Goal: Information Seeking & Learning: Learn about a topic

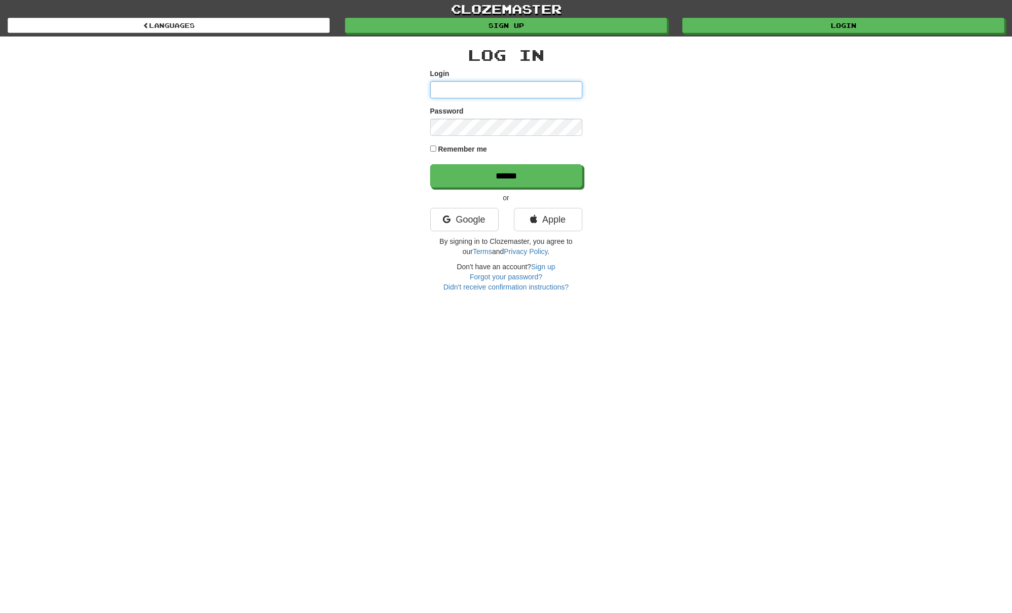
type input "**********"
click at [526, 171] on input "******" at bounding box center [506, 176] width 152 height 23
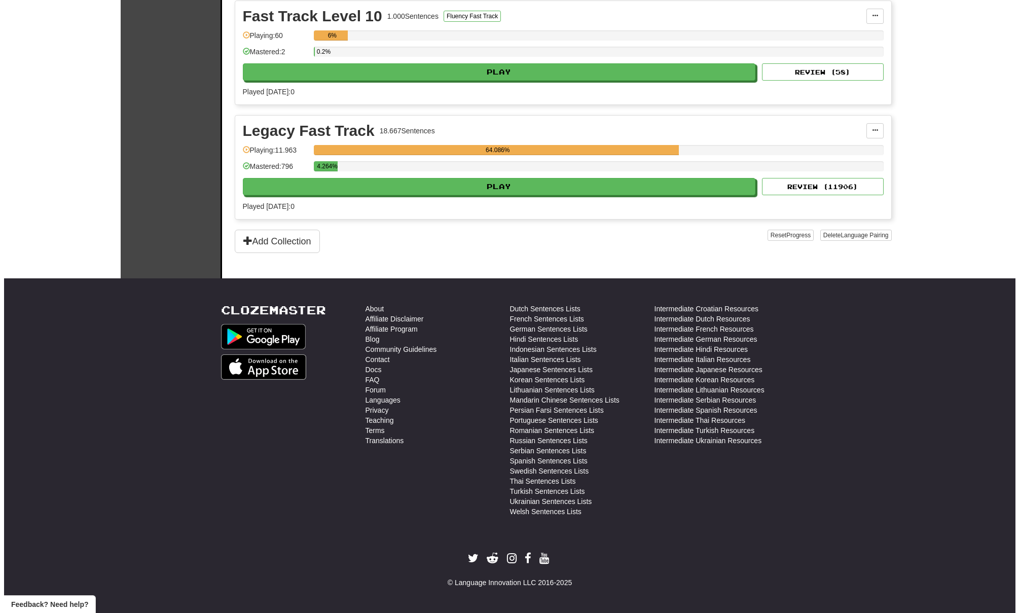
scroll to position [1514, 0]
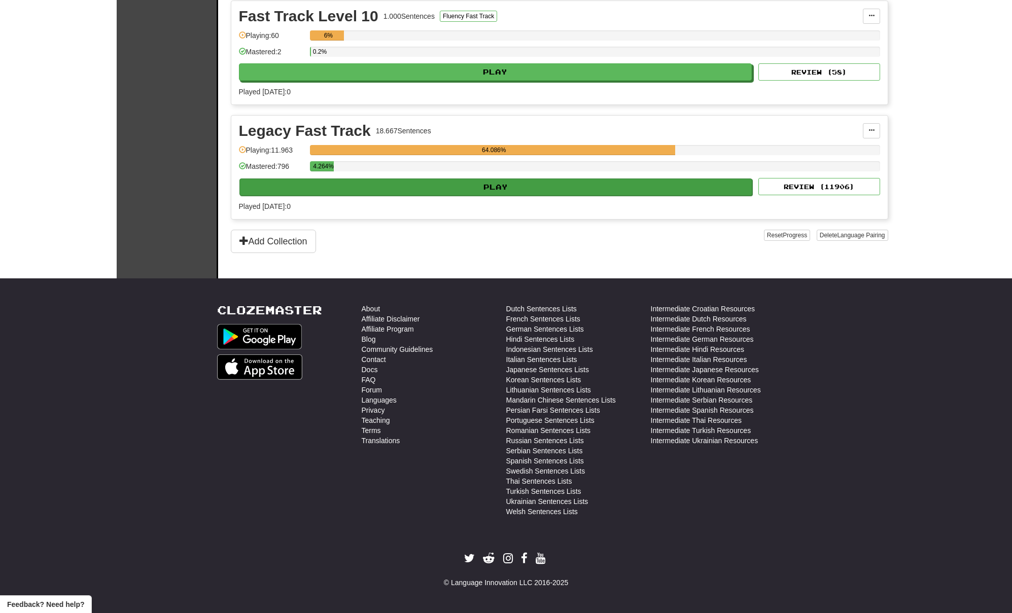
click at [560, 196] on button "Play" at bounding box center [495, 186] width 513 height 17
select select "**"
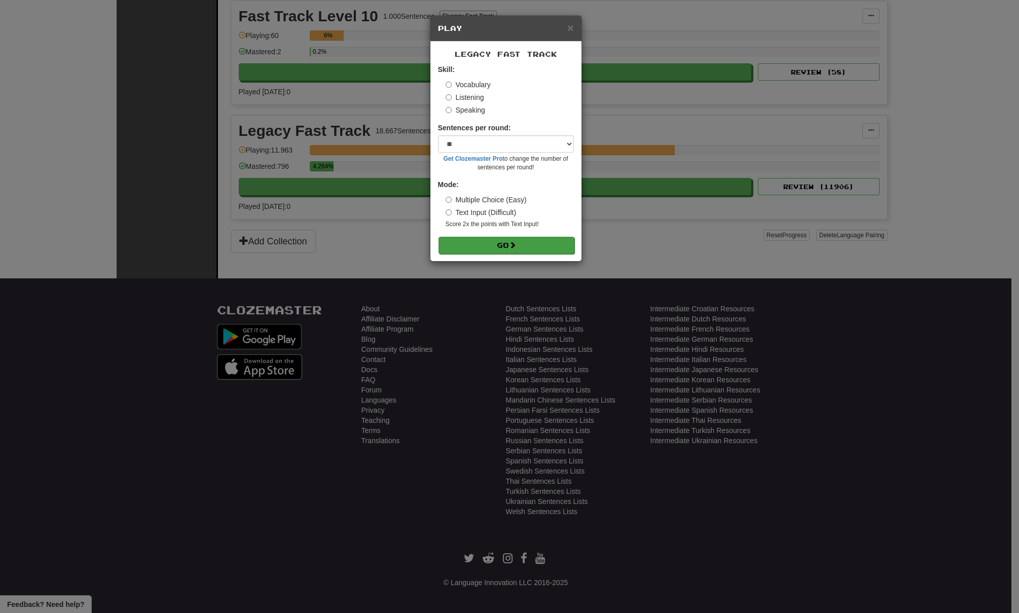
click at [509, 249] on button "Go" at bounding box center [507, 245] width 136 height 17
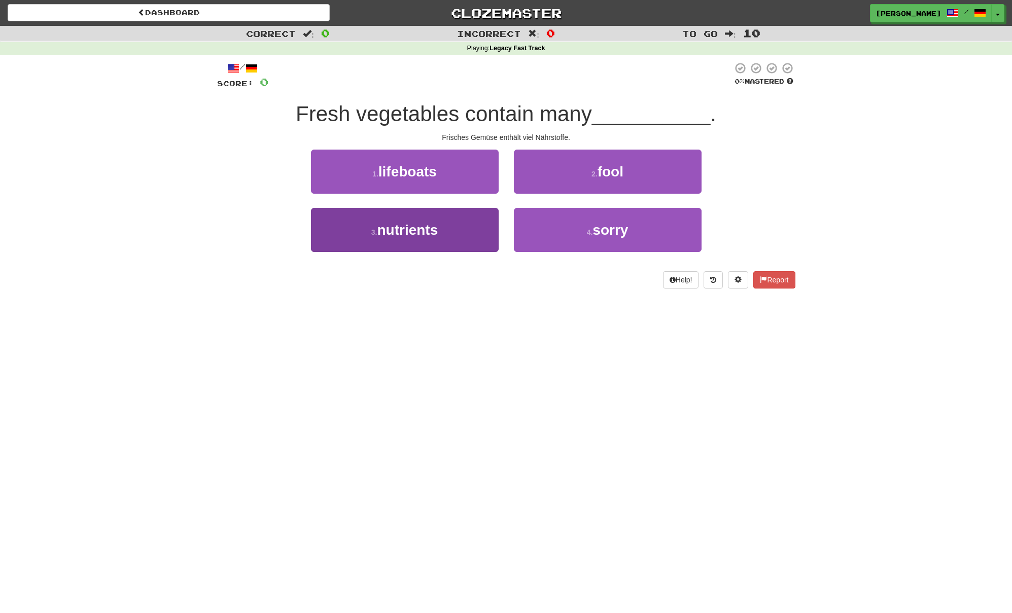
click at [477, 230] on button "3 . nutrients" at bounding box center [405, 230] width 188 height 44
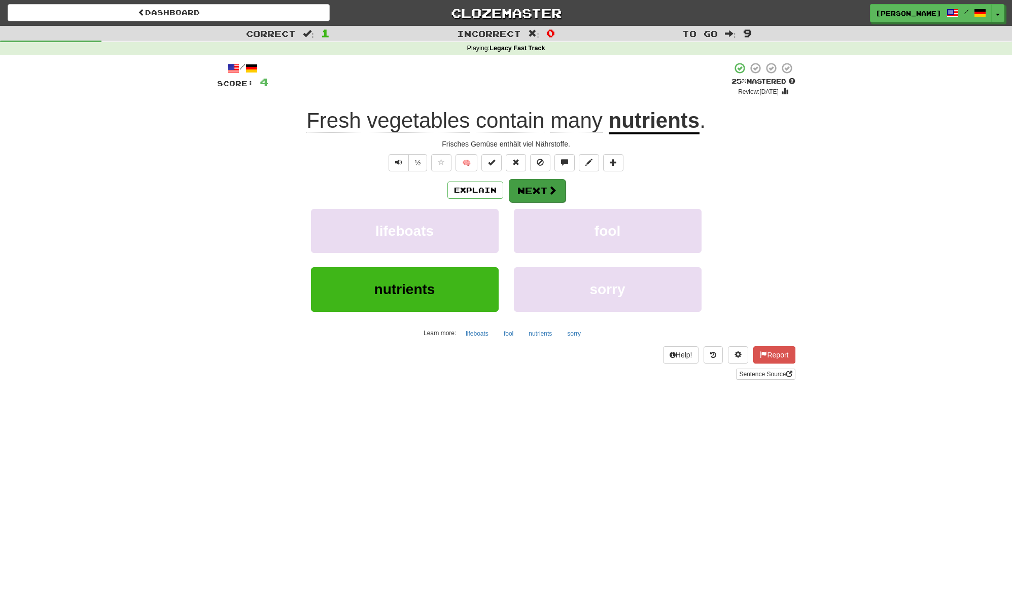
click at [535, 191] on button "Next" at bounding box center [537, 190] width 57 height 23
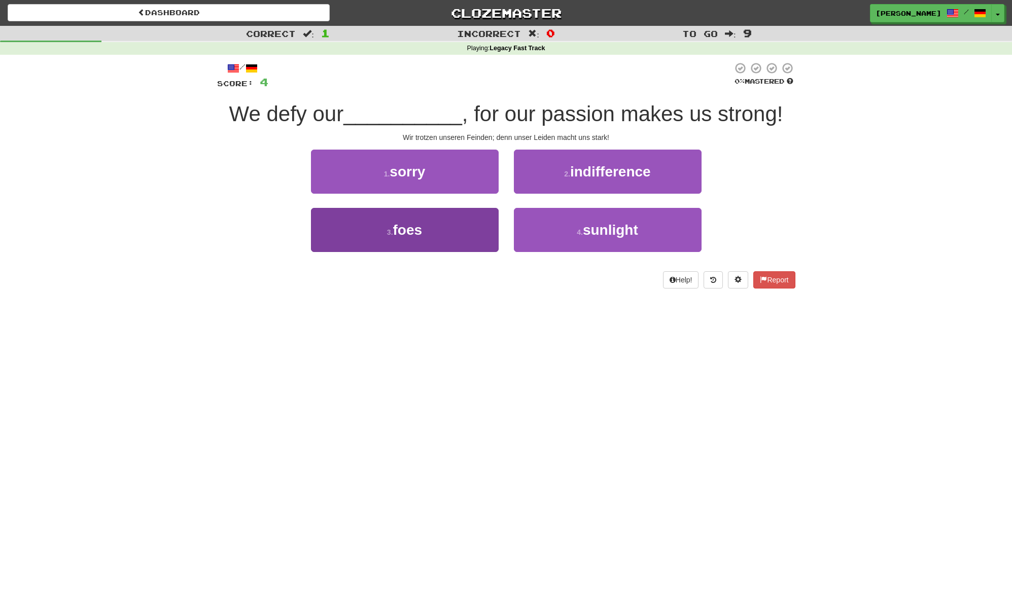
click at [455, 226] on button "3 . foes" at bounding box center [405, 230] width 188 height 44
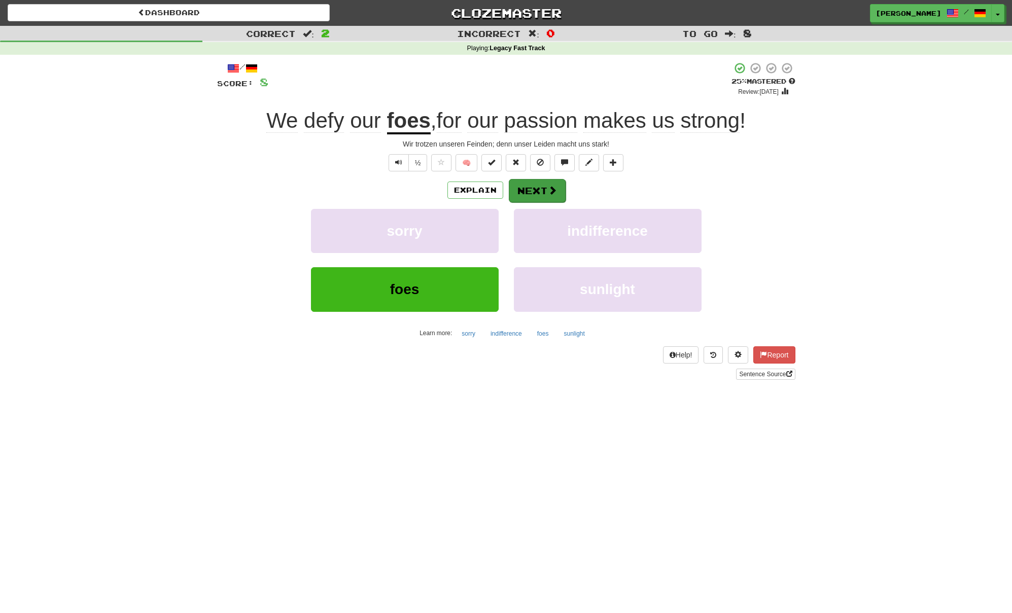
click at [534, 185] on button "Next" at bounding box center [537, 190] width 57 height 23
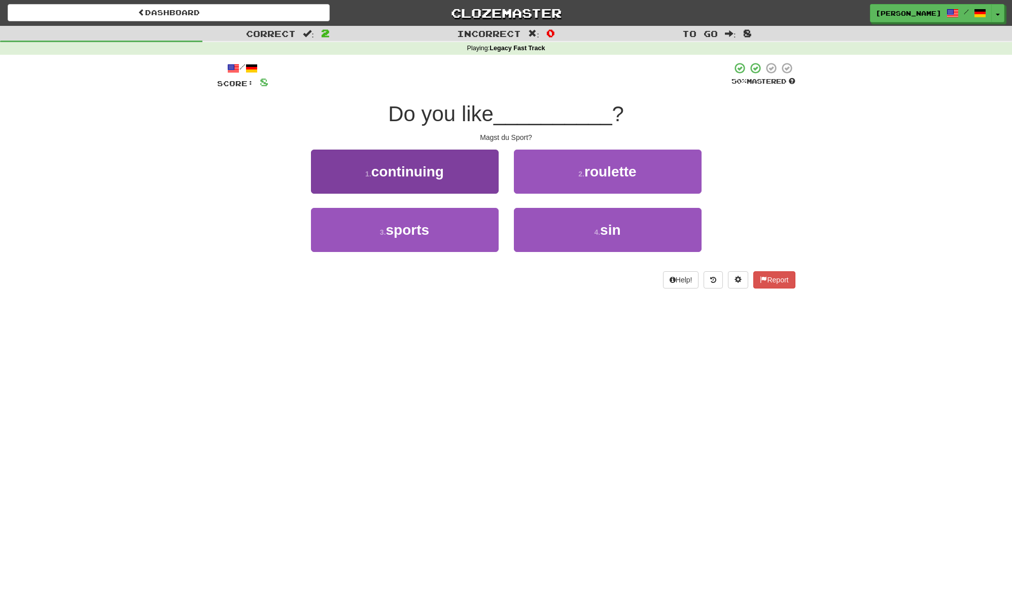
drag, startPoint x: 462, startPoint y: 220, endPoint x: 469, endPoint y: 219, distance: 6.1
click at [463, 220] on button "3 . sports" at bounding box center [405, 230] width 188 height 44
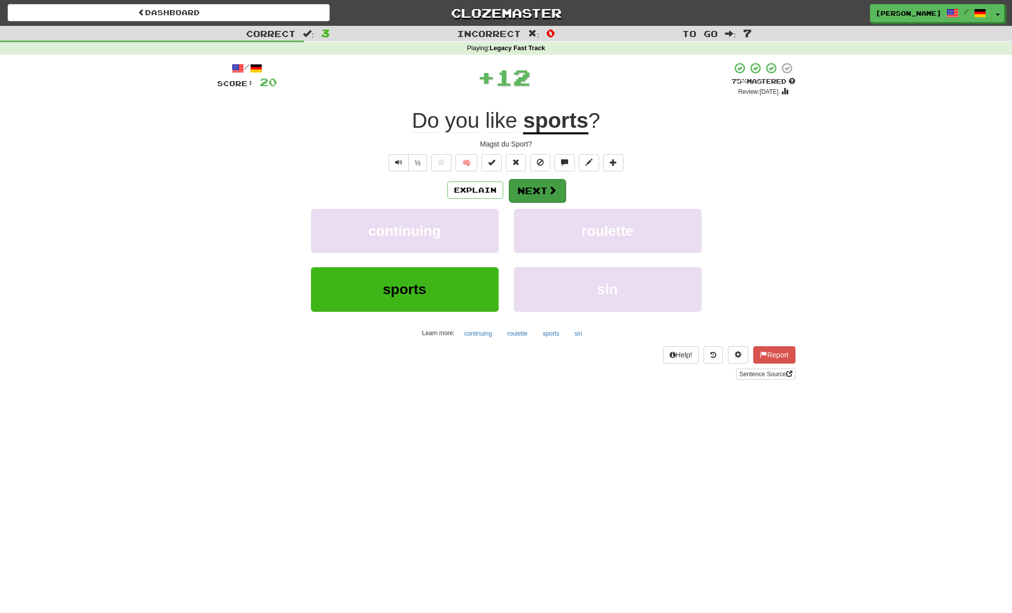
click at [541, 185] on button "Next" at bounding box center [537, 190] width 57 height 23
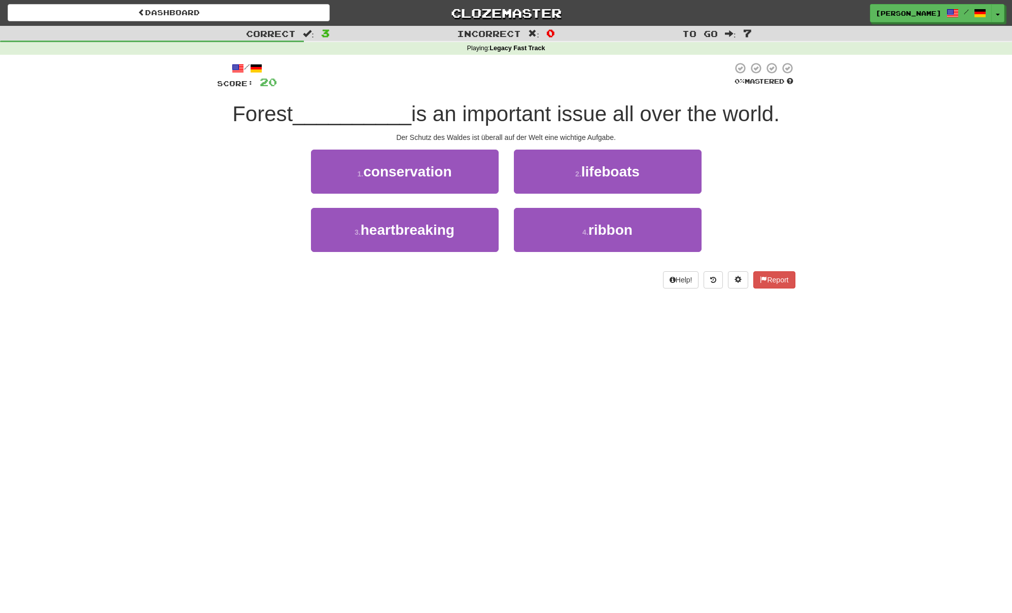
click at [464, 176] on button "1 . conservation" at bounding box center [405, 172] width 188 height 44
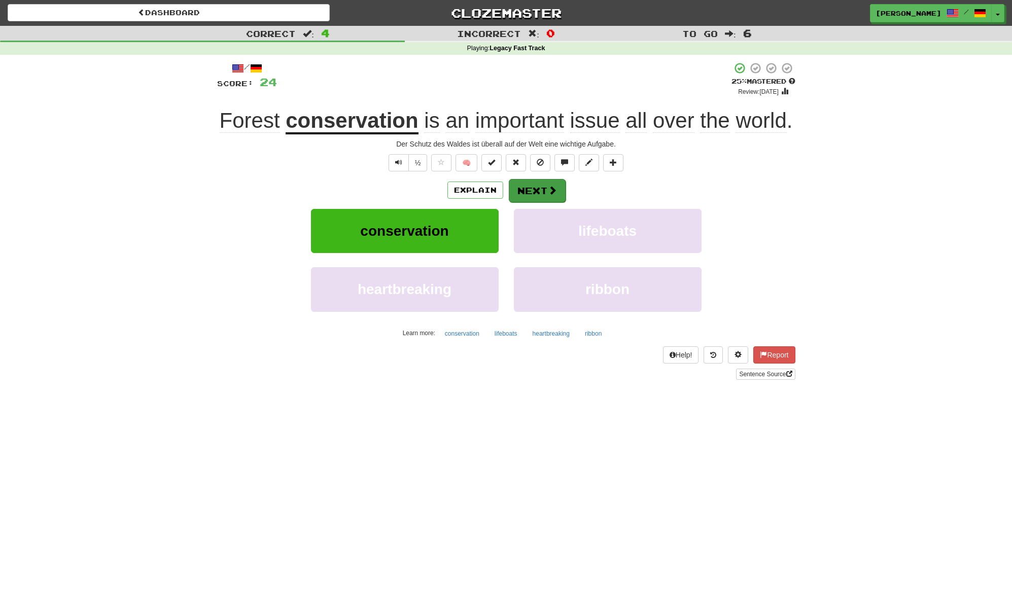
click at [537, 185] on button "Next" at bounding box center [537, 190] width 57 height 23
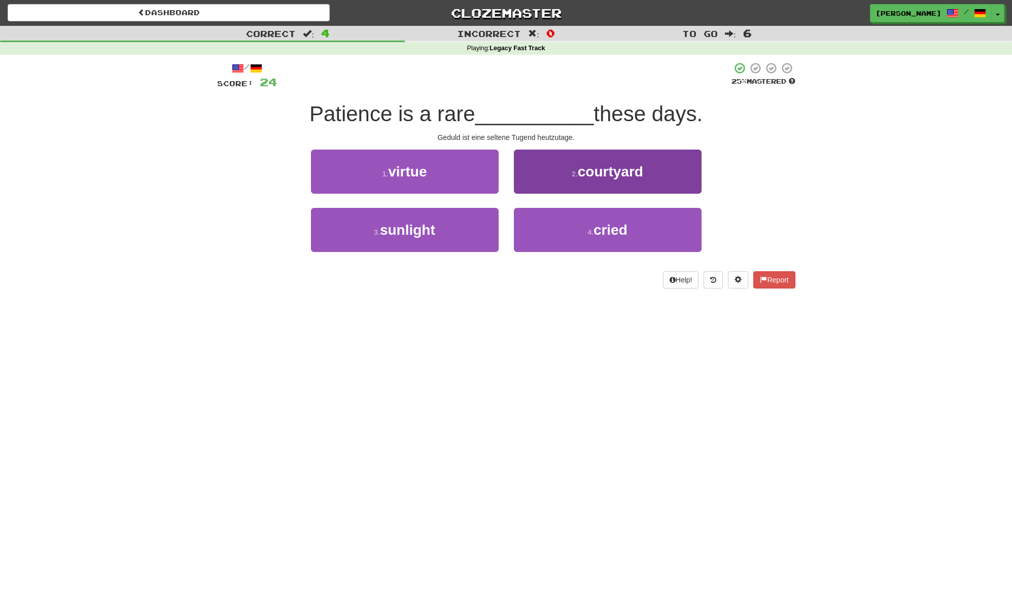
click at [556, 173] on button "2 . courtyard" at bounding box center [608, 172] width 188 height 44
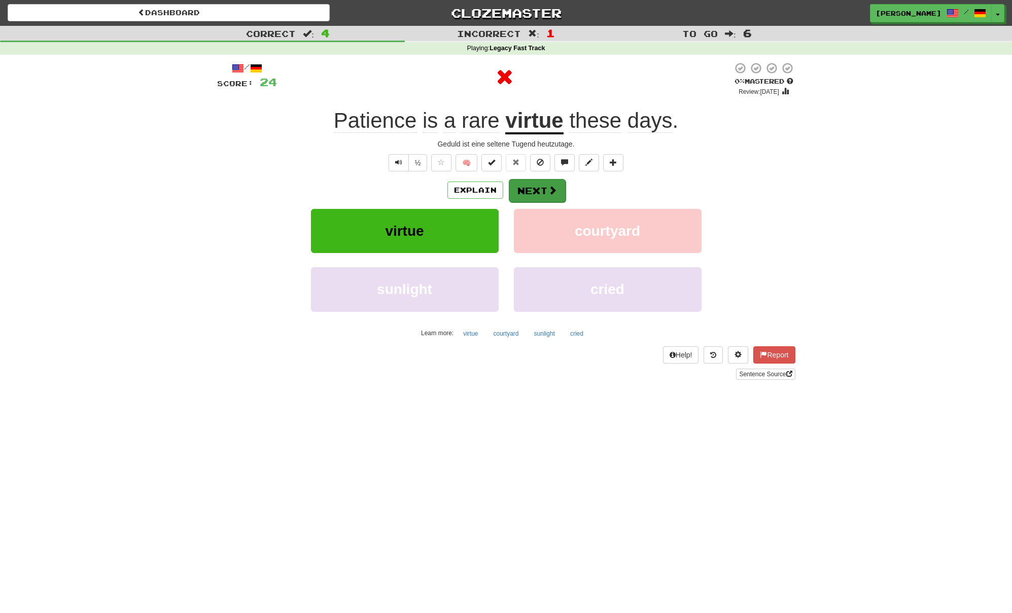
click at [535, 195] on button "Next" at bounding box center [537, 190] width 57 height 23
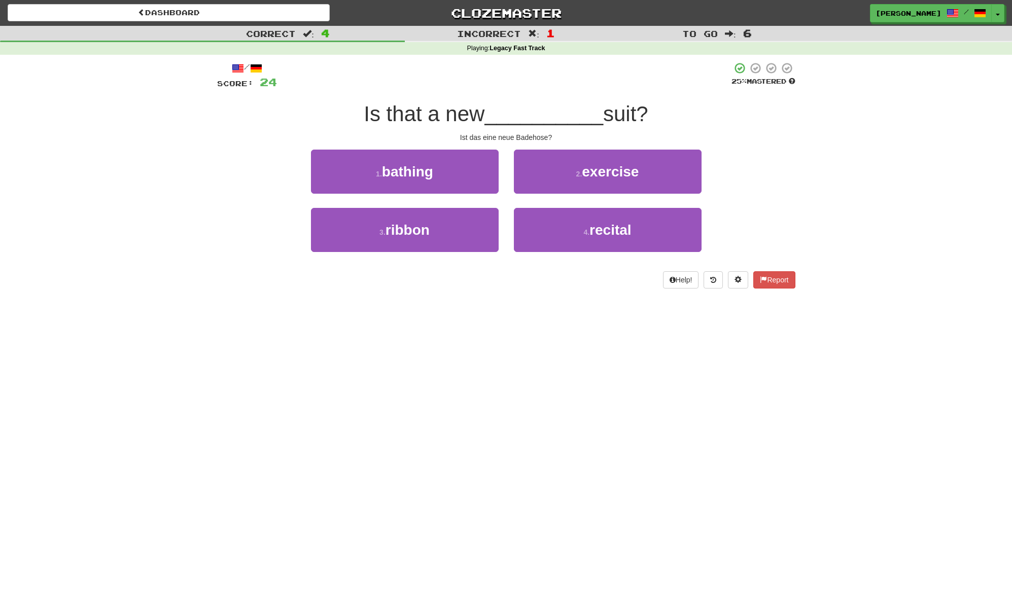
click at [467, 178] on button "1 . bathing" at bounding box center [405, 172] width 188 height 44
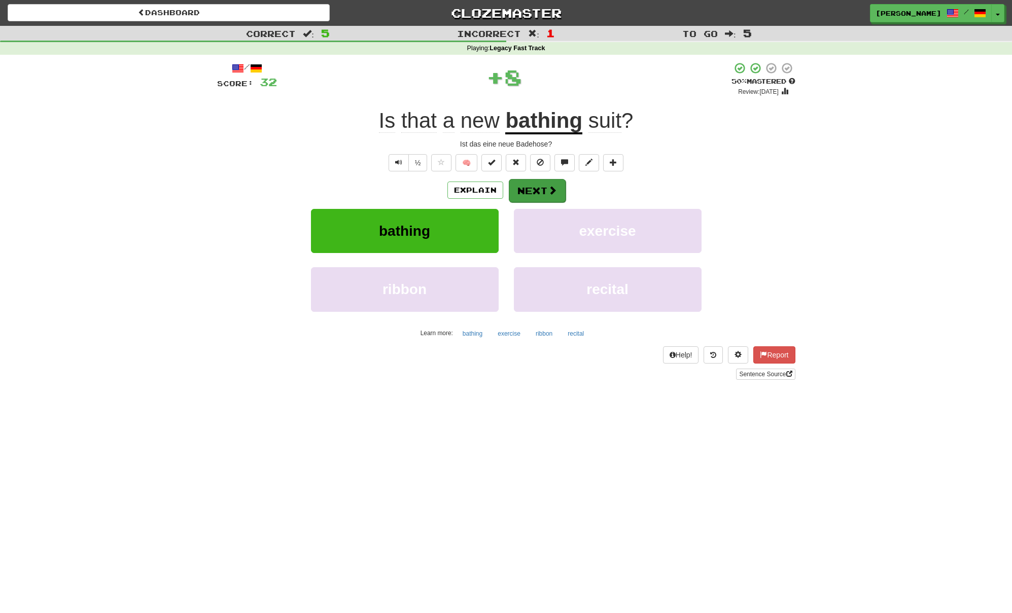
click at [541, 189] on button "Next" at bounding box center [537, 190] width 57 height 23
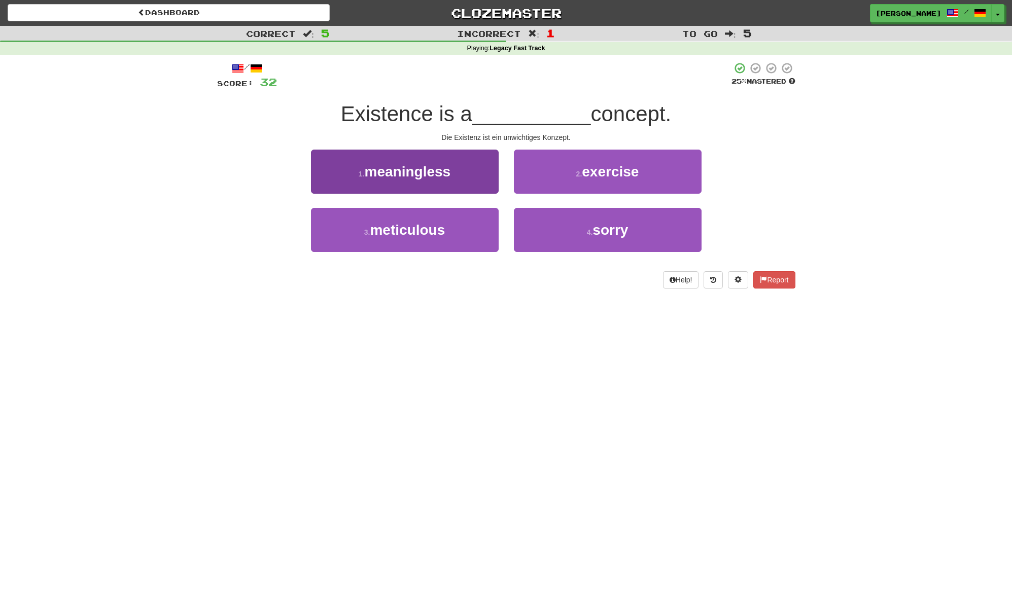
click at [465, 172] on button "1 . meaningless" at bounding box center [405, 172] width 188 height 44
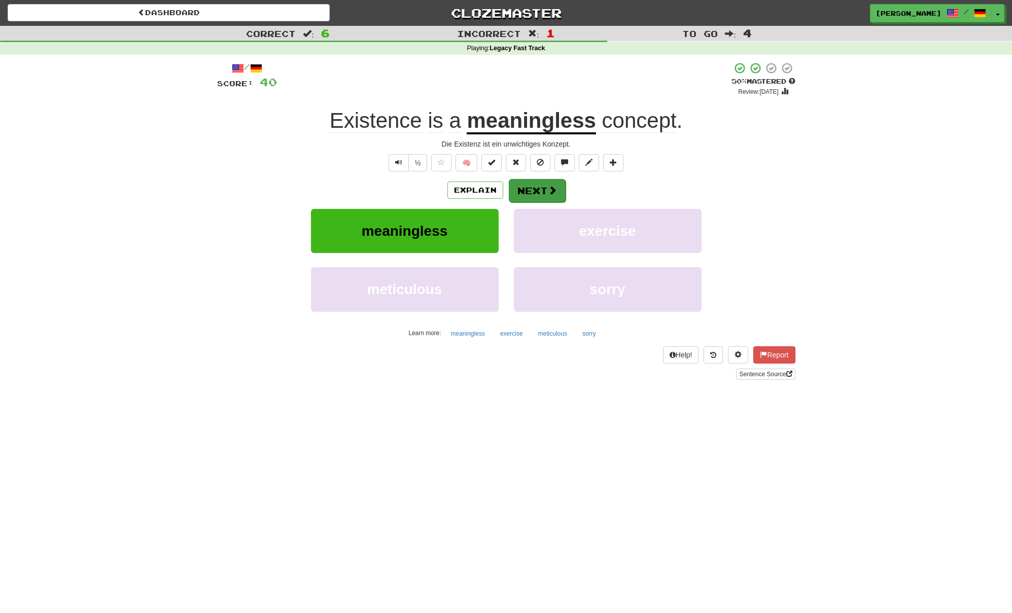
click at [534, 184] on button "Next" at bounding box center [537, 190] width 57 height 23
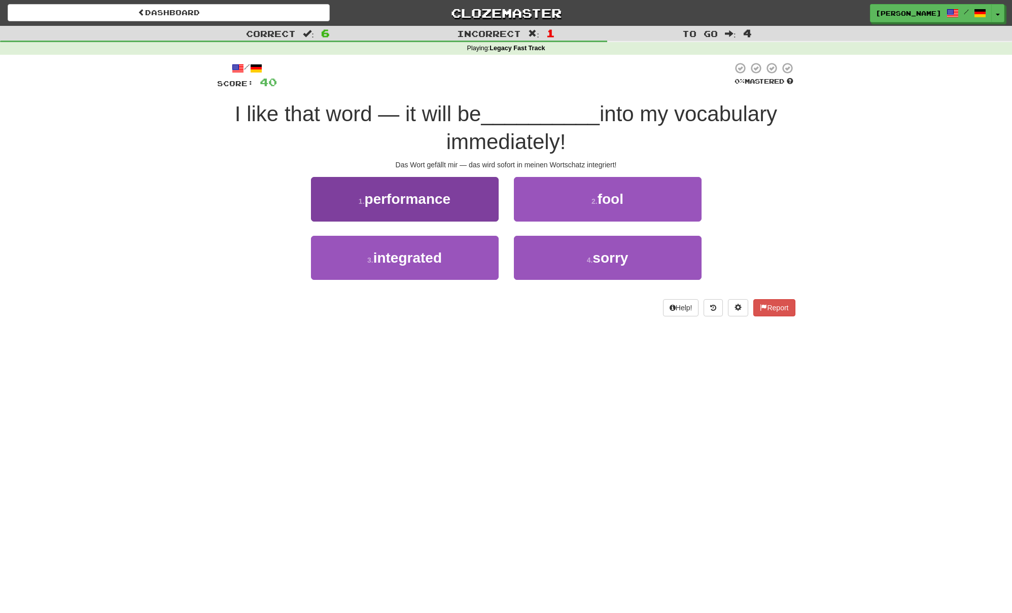
click at [484, 243] on button "3 . integrated" at bounding box center [405, 258] width 188 height 44
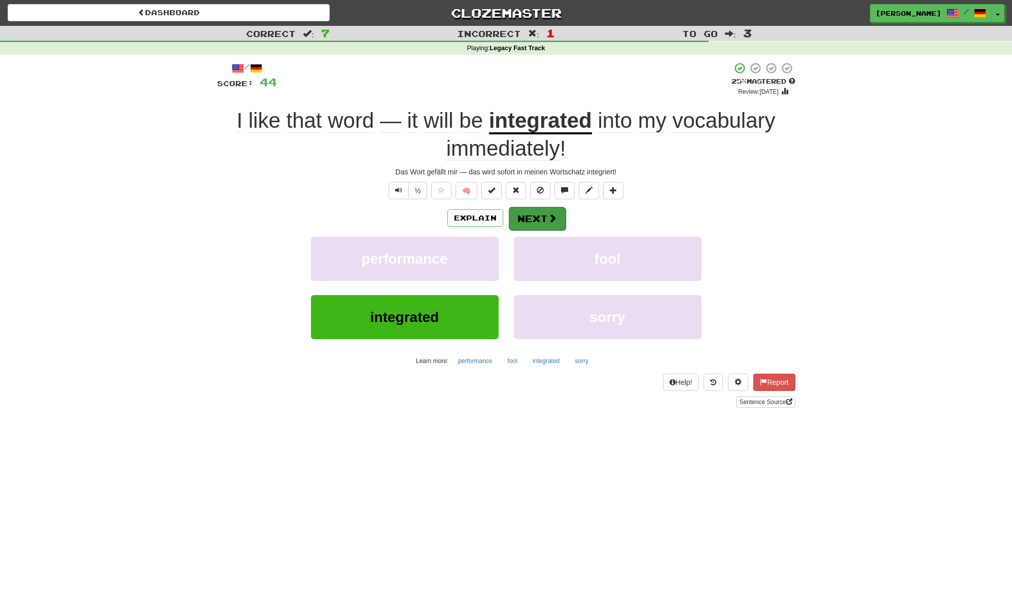
click at [542, 214] on button "Next" at bounding box center [537, 218] width 57 height 23
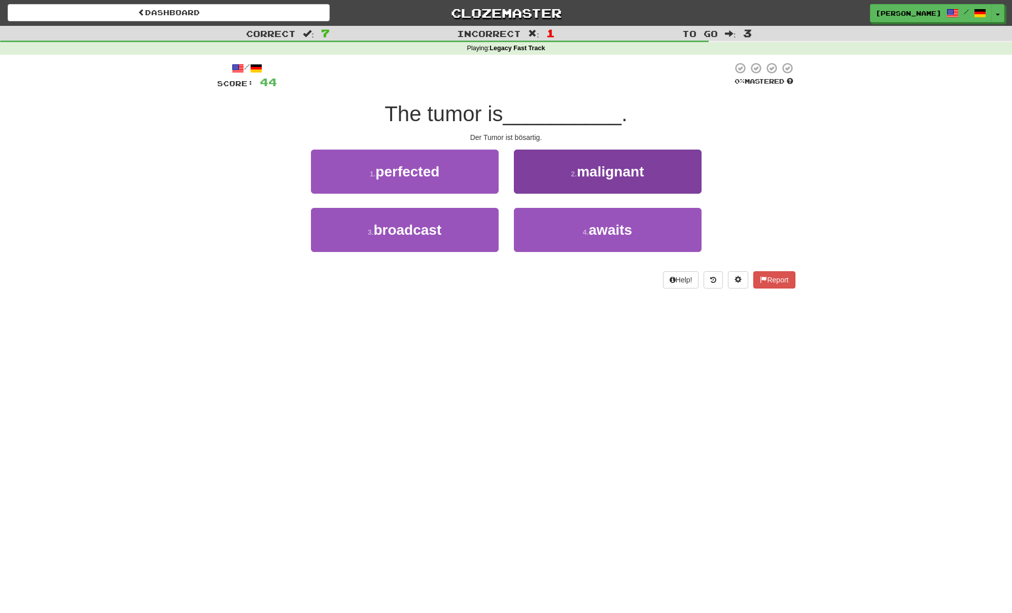
click at [543, 213] on button "4 . awaits" at bounding box center [608, 230] width 188 height 44
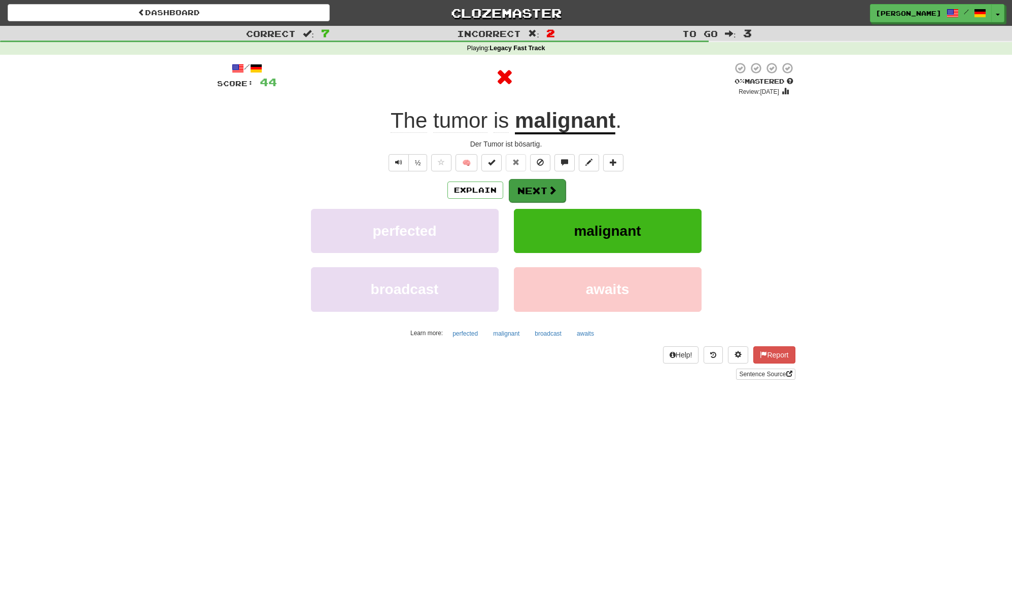
click at [548, 194] on span at bounding box center [552, 190] width 9 height 9
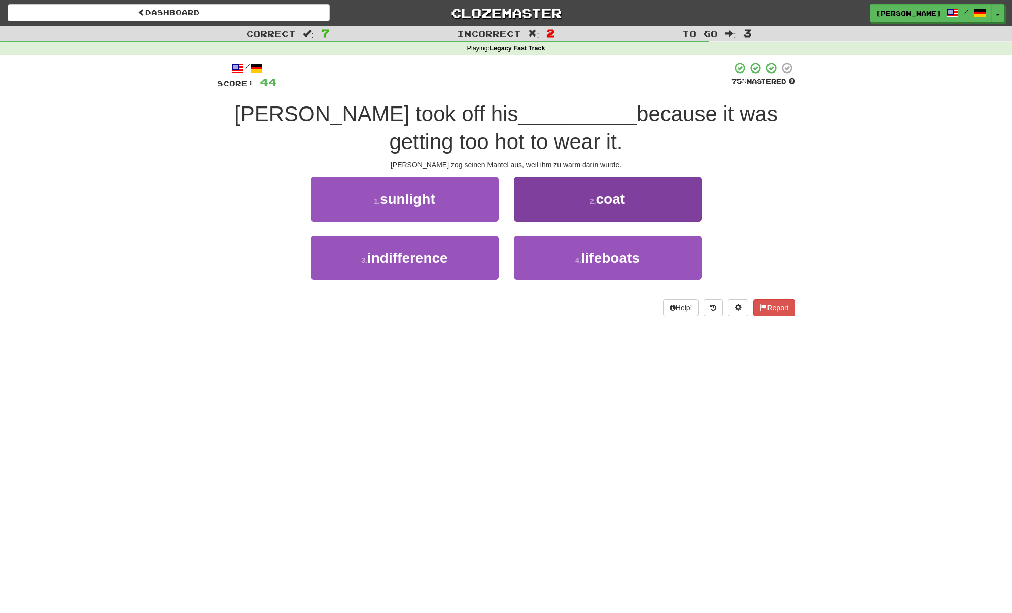
click at [537, 196] on button "2 . coat" at bounding box center [608, 199] width 188 height 44
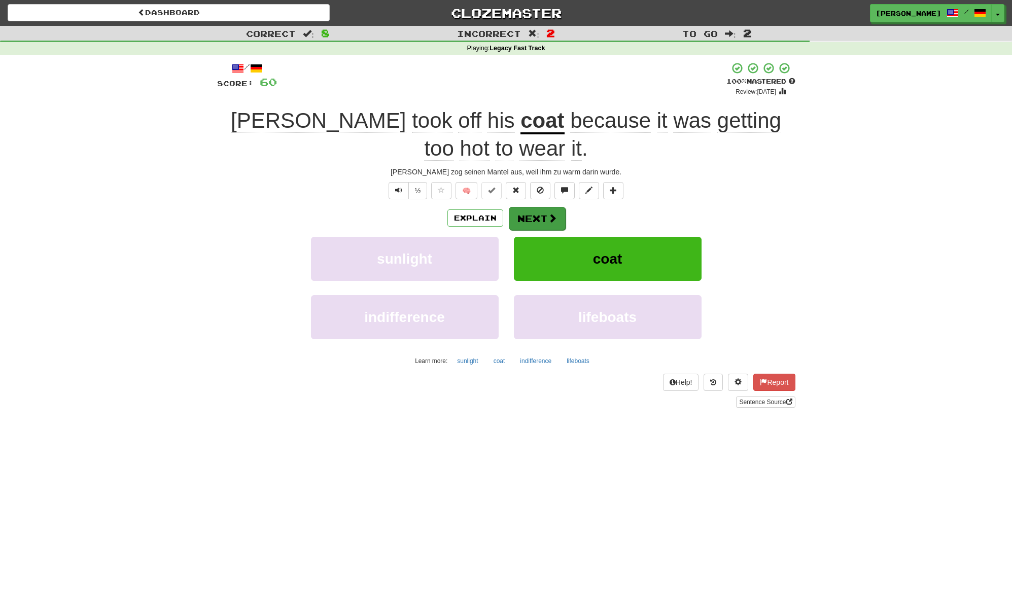
click at [539, 217] on button "Next" at bounding box center [537, 218] width 57 height 23
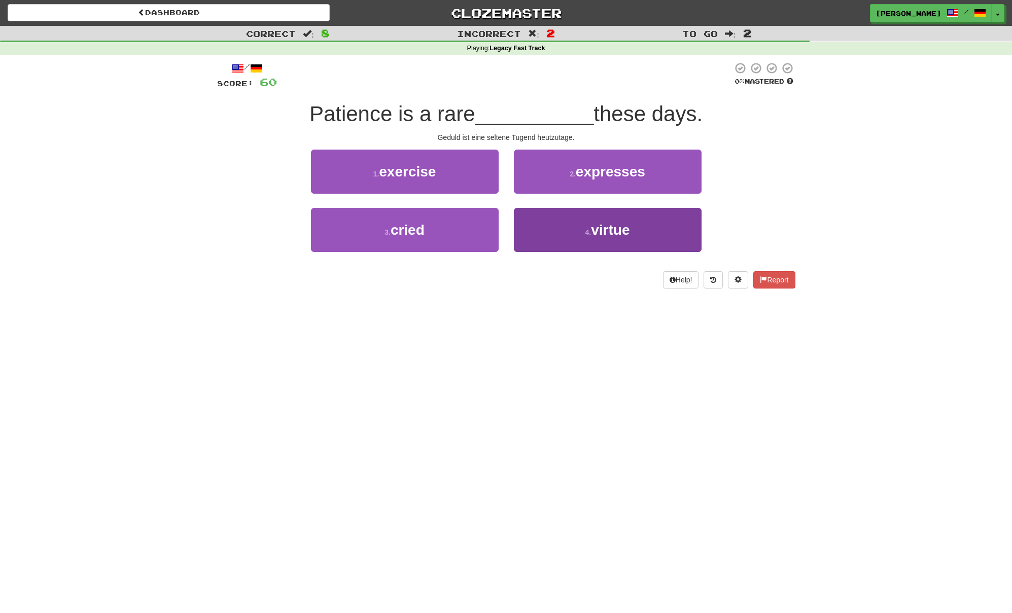
click at [548, 226] on button "4 . virtue" at bounding box center [608, 230] width 188 height 44
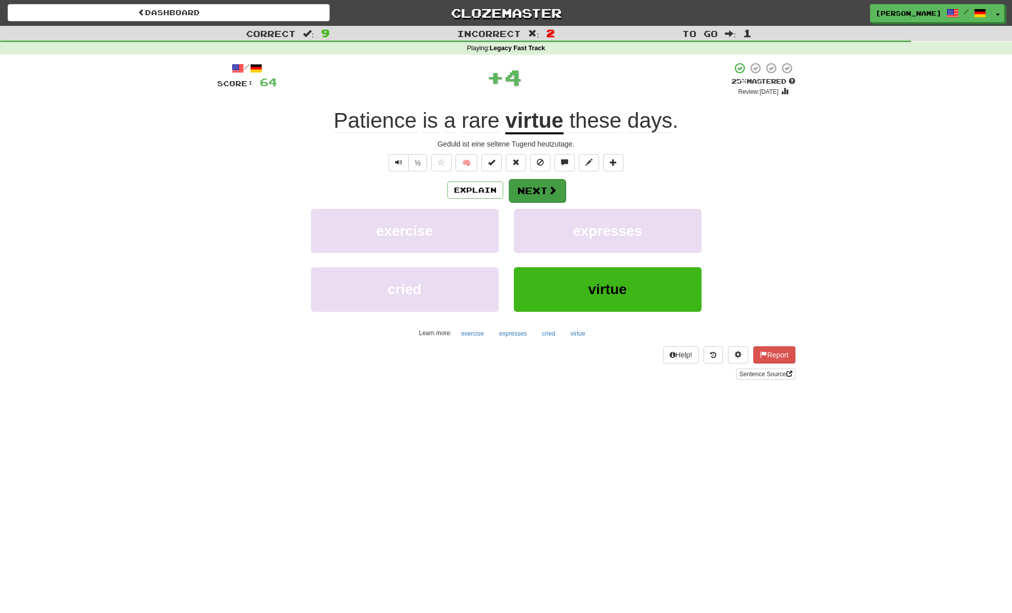
click at [535, 185] on button "Next" at bounding box center [537, 190] width 57 height 23
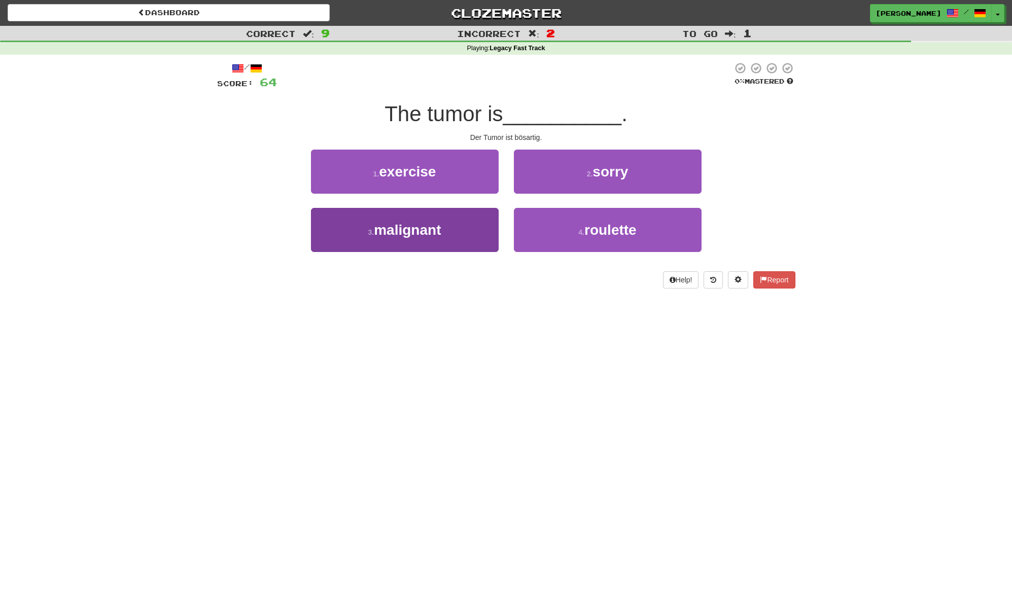
click at [473, 220] on button "3 . malignant" at bounding box center [405, 230] width 188 height 44
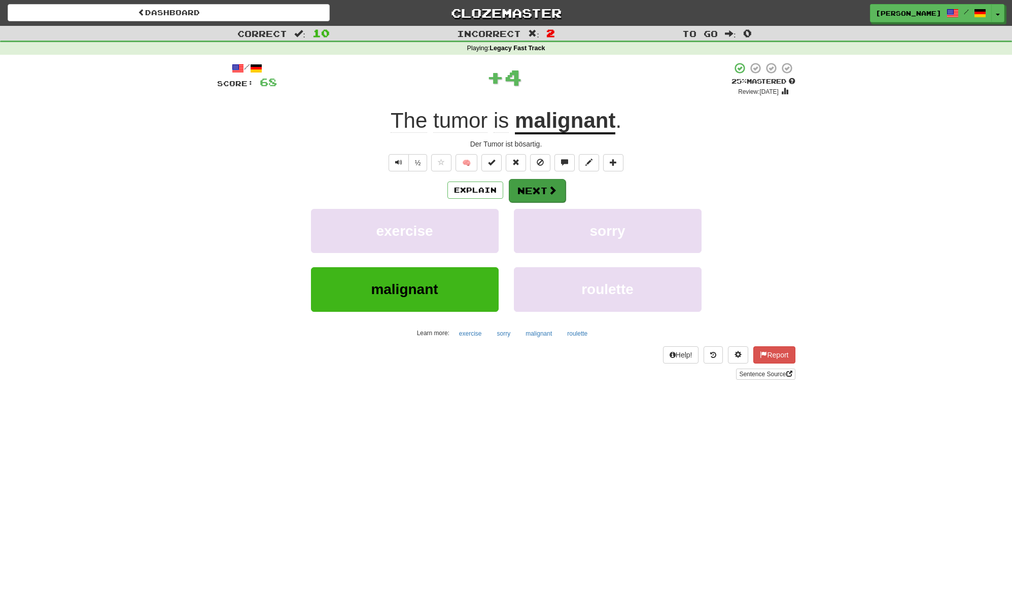
click at [550, 185] on button "Next" at bounding box center [537, 190] width 57 height 23
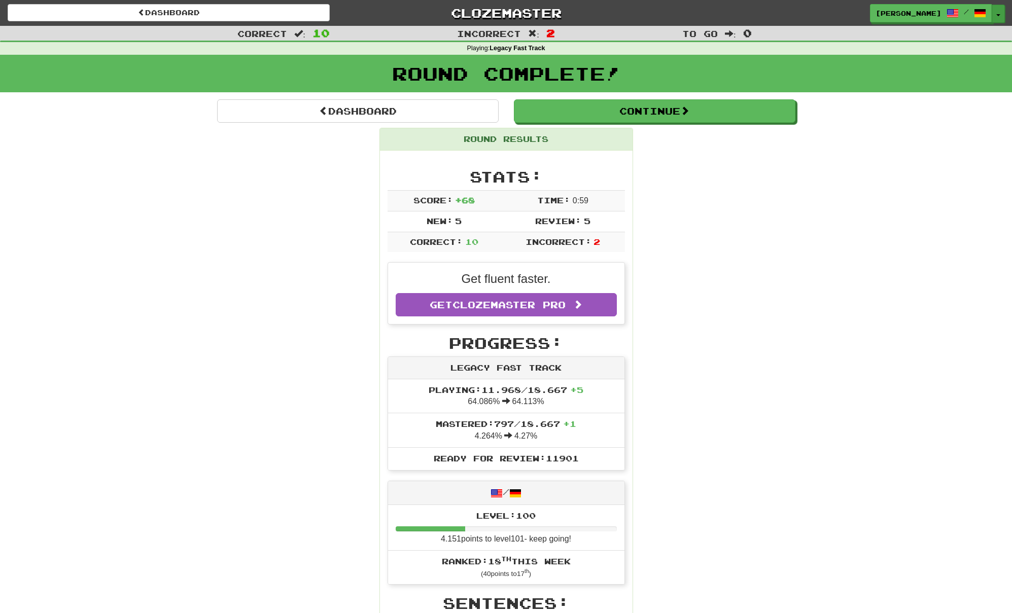
click at [998, 14] on span "button" at bounding box center [998, 15] width 4 height 2
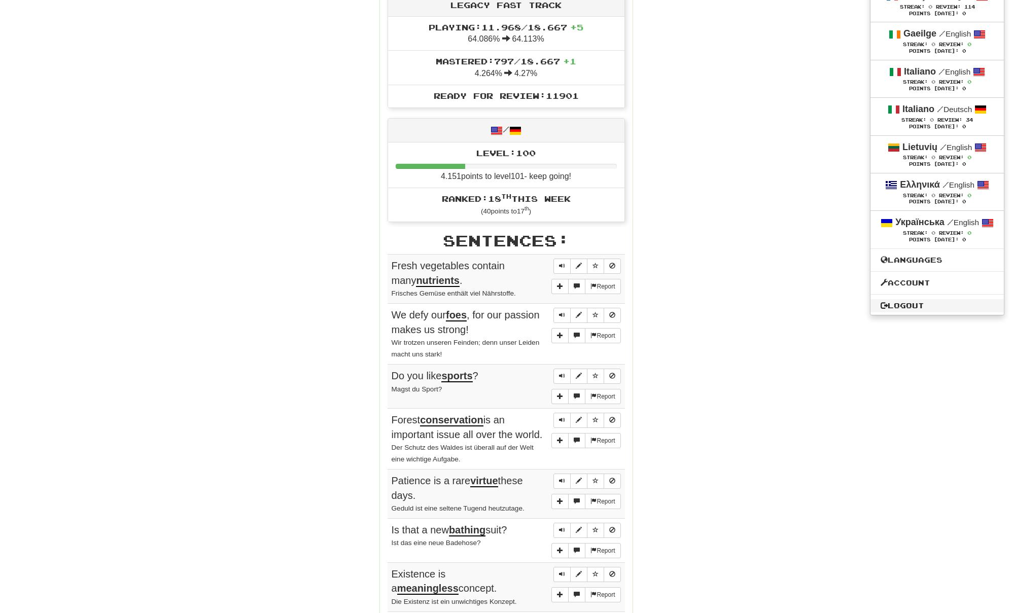
scroll to position [363, 0]
click at [886, 312] on link "Logout" at bounding box center [936, 305] width 133 height 13
